Goal: Check status: Check status

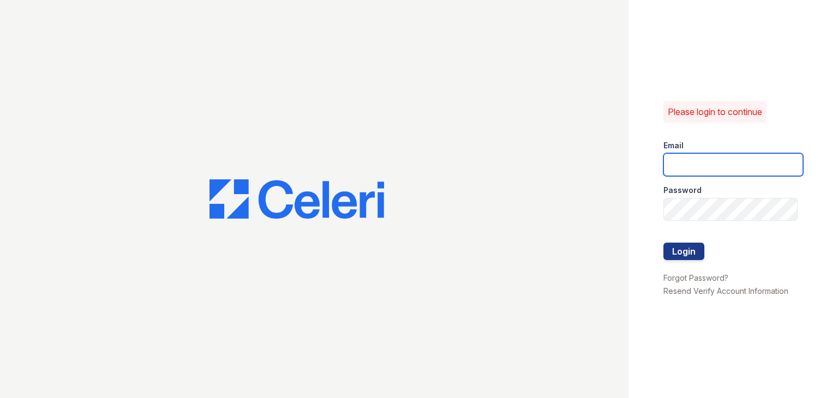
type input "[EMAIL_ADDRESS][DOMAIN_NAME]"
click at [673, 241] on div at bounding box center [734, 232] width 140 height 22
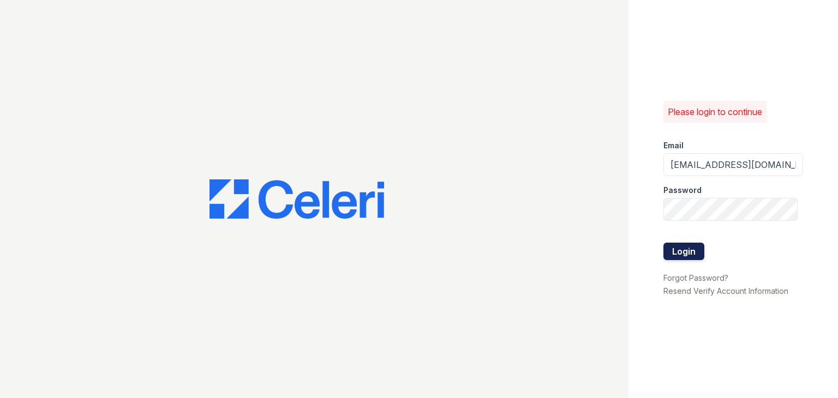
click at [671, 246] on button "Login" at bounding box center [684, 251] width 41 height 17
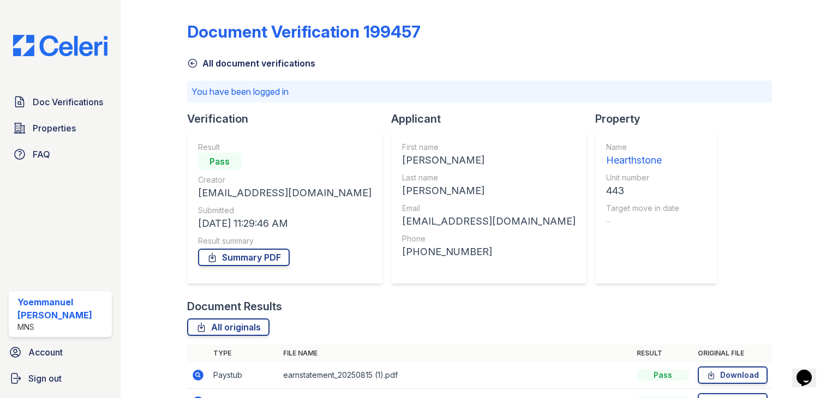
scroll to position [65, 0]
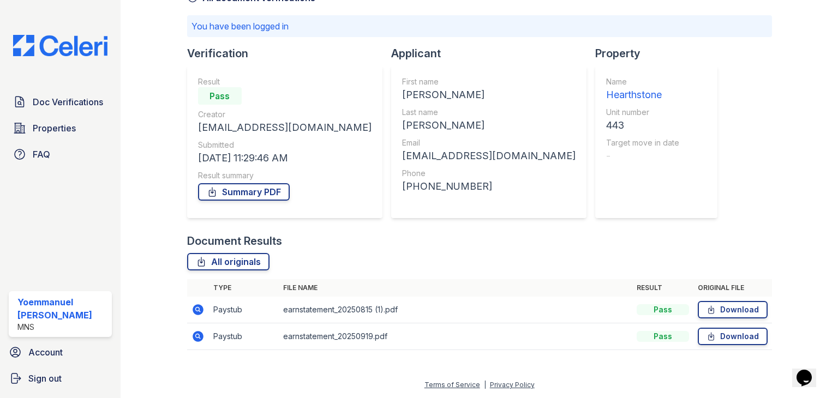
click at [199, 314] on icon at bounding box center [198, 310] width 11 height 11
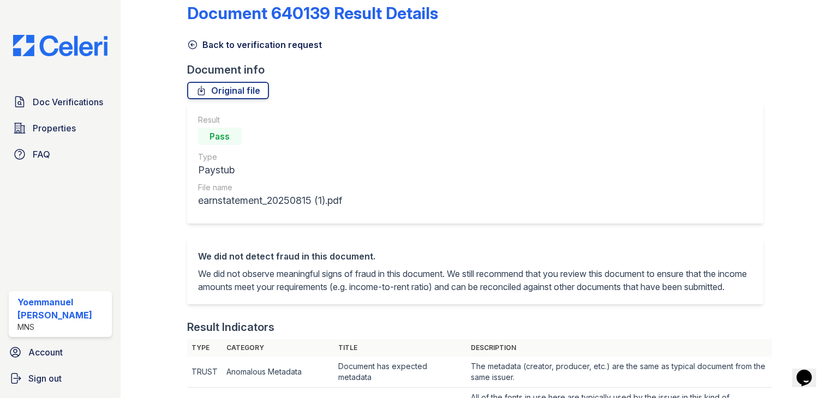
scroll to position [14, 0]
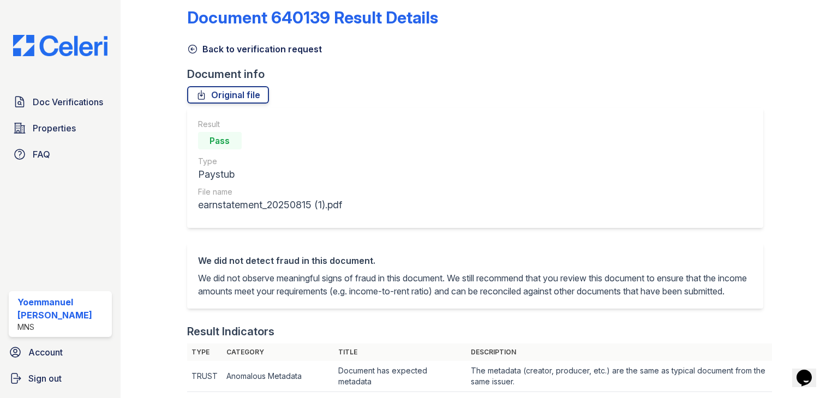
click at [192, 45] on icon at bounding box center [192, 49] width 8 height 8
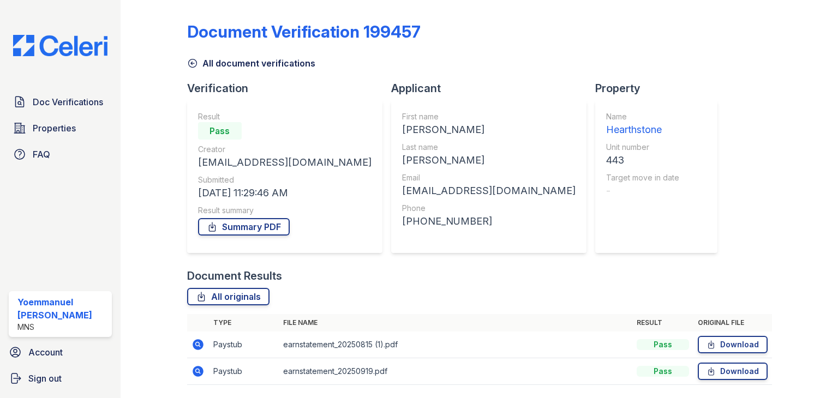
click at [194, 54] on div "All document verifications" at bounding box center [479, 60] width 585 height 20
click at [193, 58] on icon at bounding box center [192, 63] width 11 height 11
